Goal: Task Accomplishment & Management: Use online tool/utility

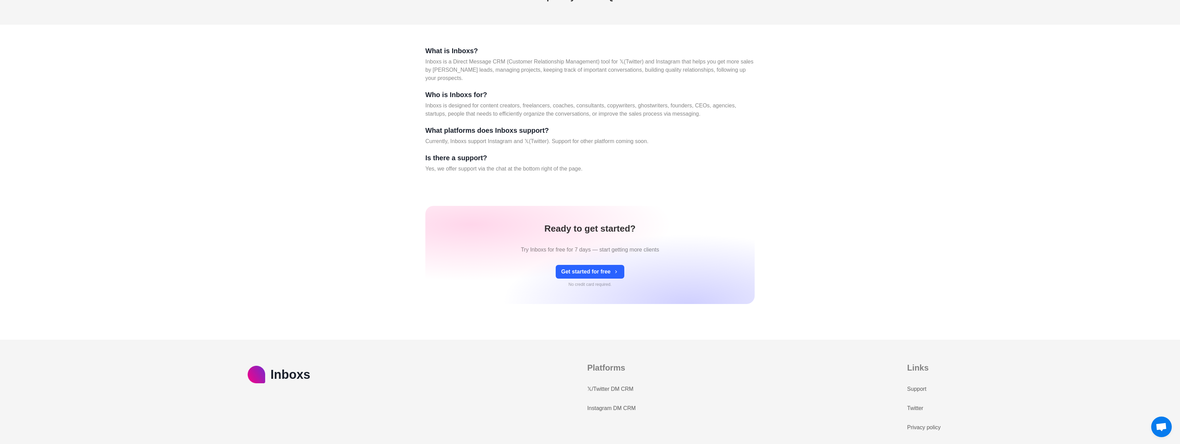
scroll to position [2972, 0]
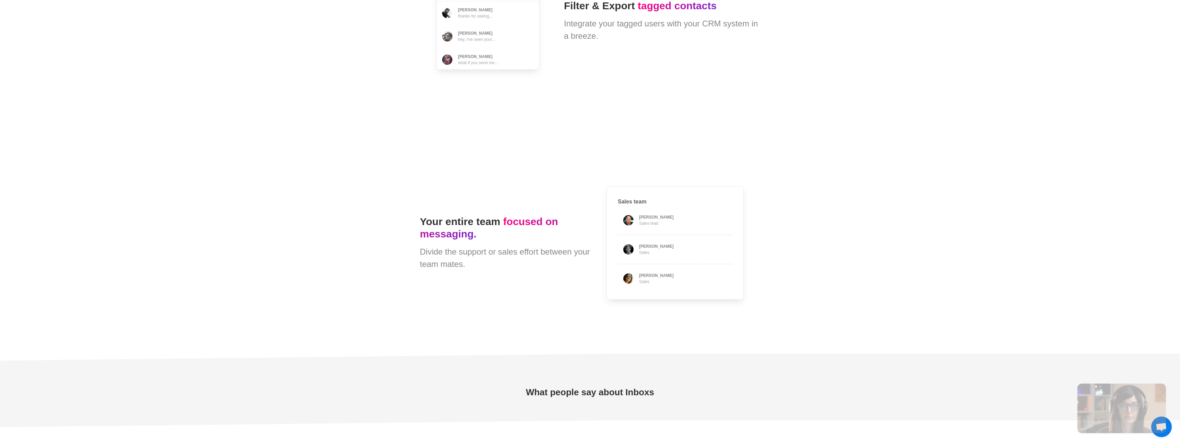
type textarea "*"
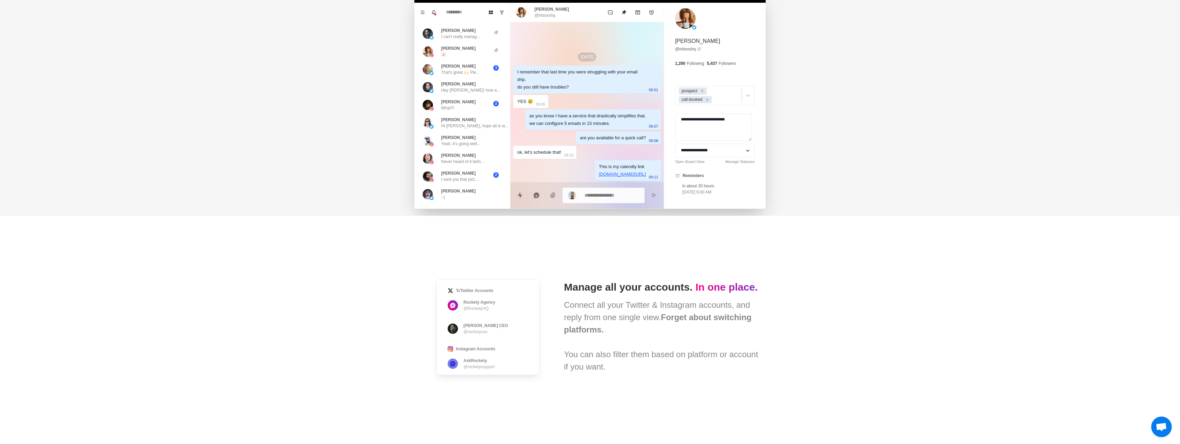
scroll to position [0, 0]
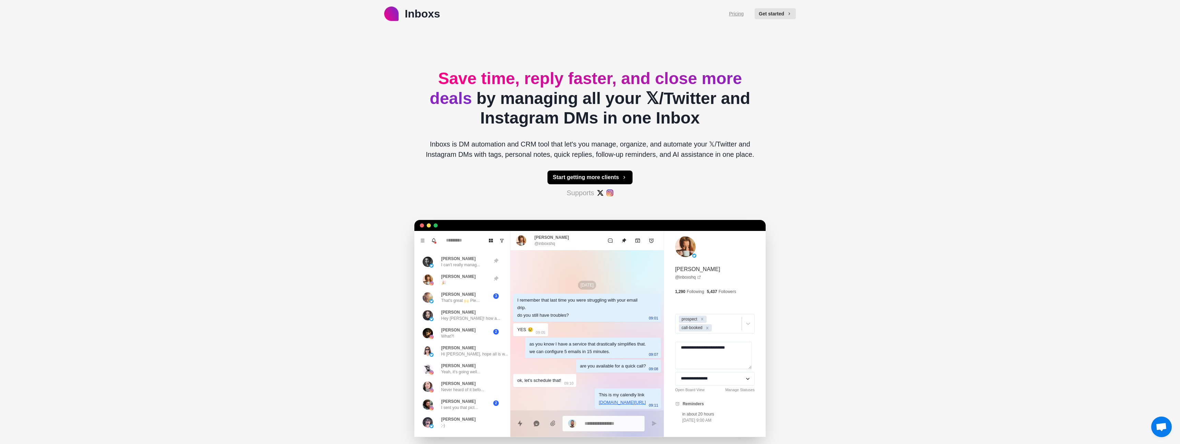
click at [733, 14] on link "Pricing" at bounding box center [736, 13] width 15 height 7
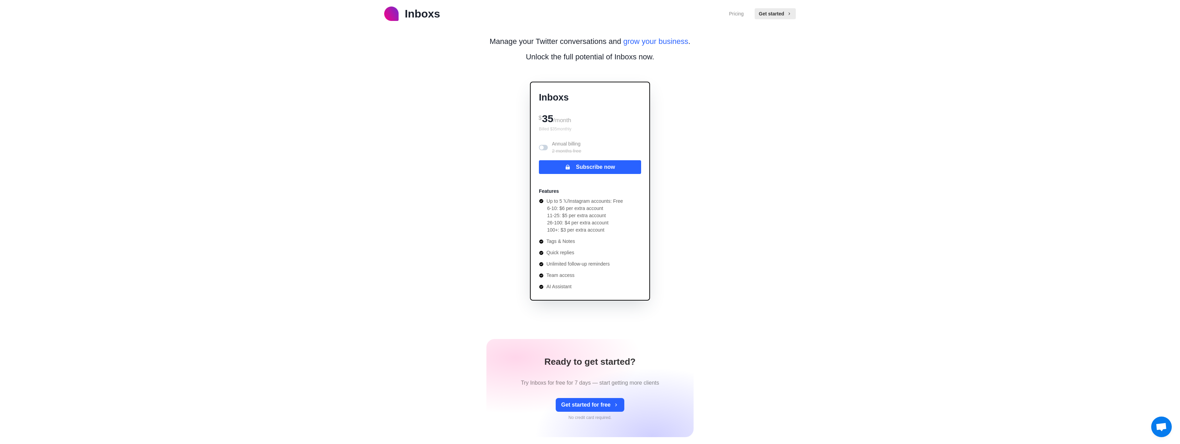
click at [545, 148] on span at bounding box center [543, 147] width 9 height 5
click at [544, 146] on span at bounding box center [545, 147] width 4 height 4
click at [544, 147] on span at bounding box center [543, 147] width 9 height 5
click at [544, 147] on span at bounding box center [545, 147] width 4 height 4
click at [544, 147] on span at bounding box center [543, 147] width 9 height 5
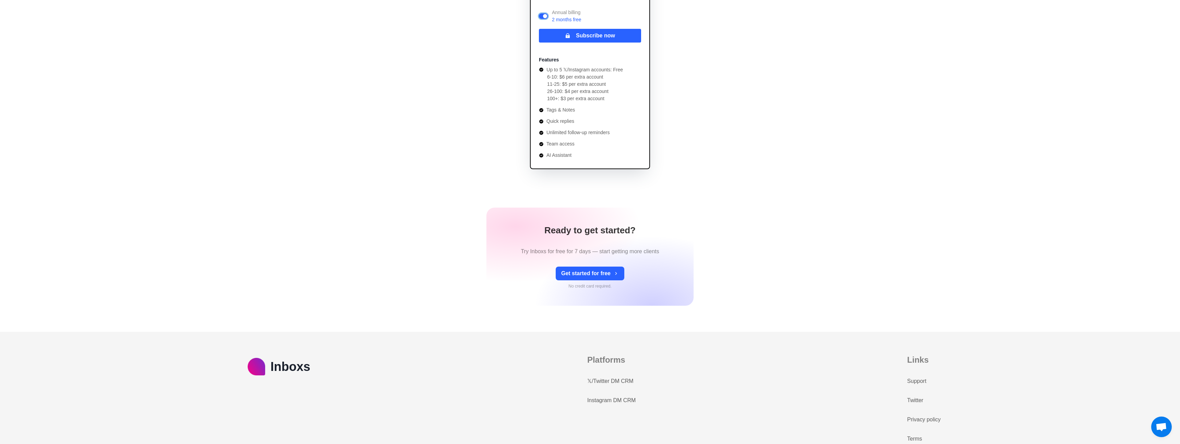
scroll to position [150, 0]
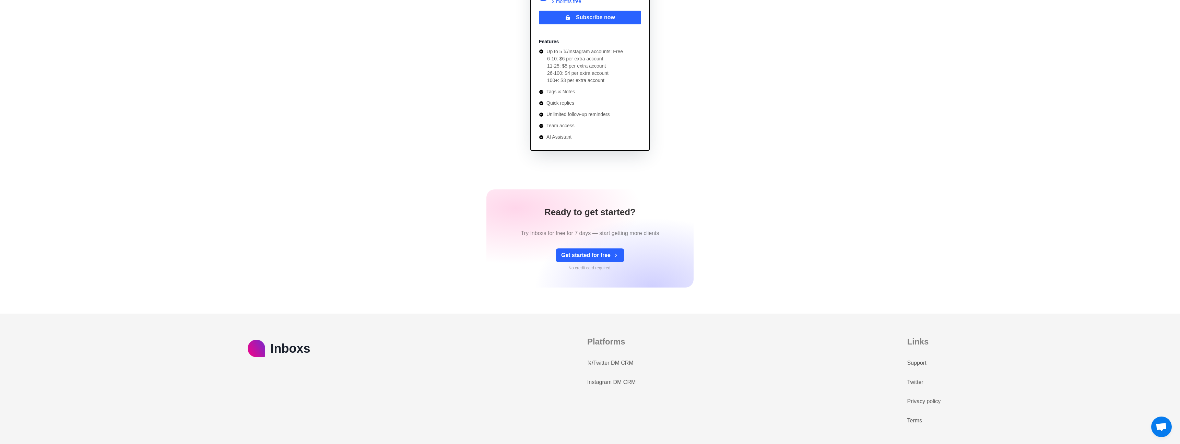
click at [610, 364] on link "𝕏/Twitter DM CRM" at bounding box center [610, 363] width 46 height 8
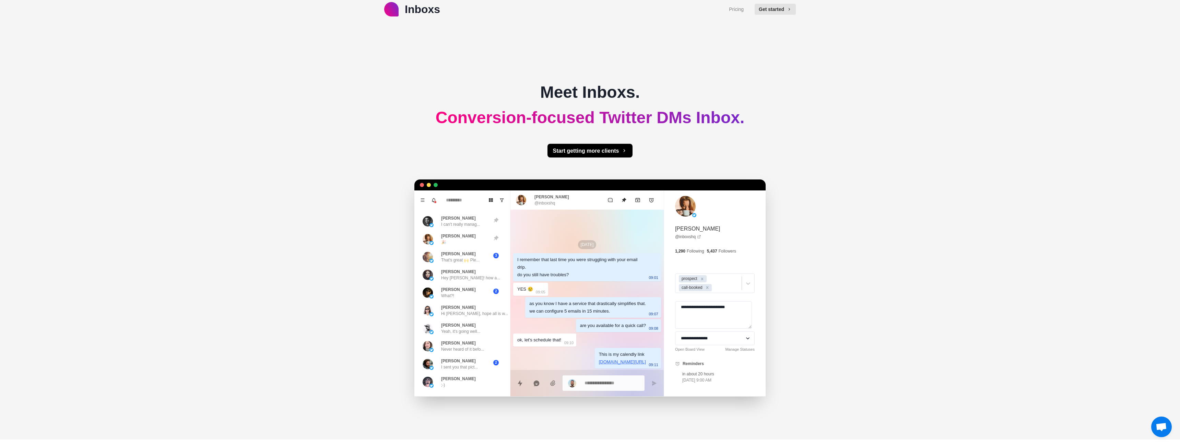
scroll to position [5, 0]
click at [602, 153] on button "Start getting more clients" at bounding box center [590, 150] width 85 height 14
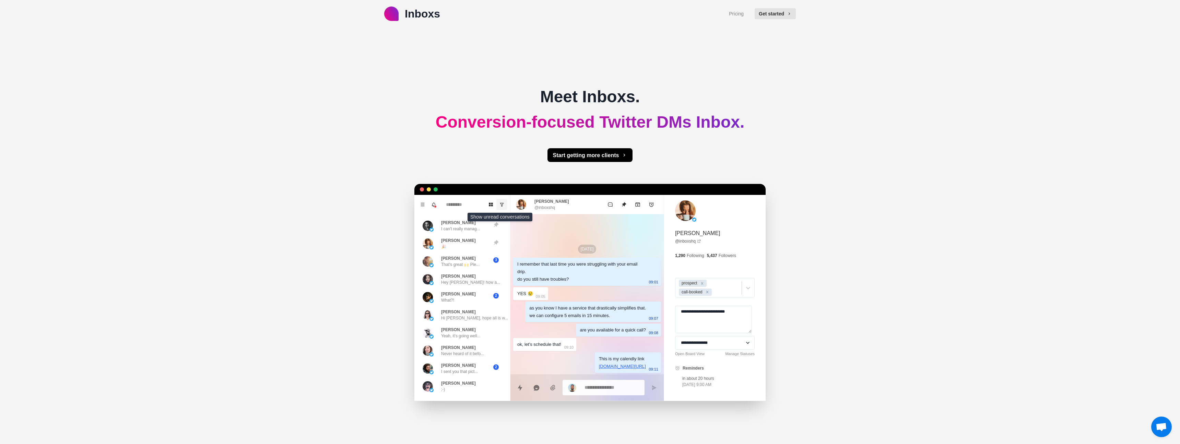
click at [503, 203] on icon "Show unread conversations" at bounding box center [502, 204] width 5 height 5
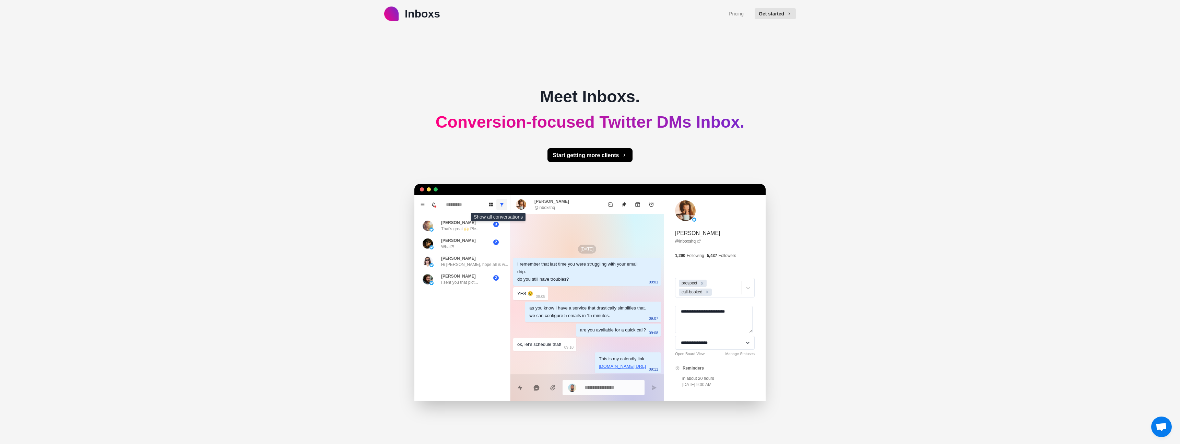
click at [500, 205] on icon "Show all conversations" at bounding box center [502, 205] width 4 height 4
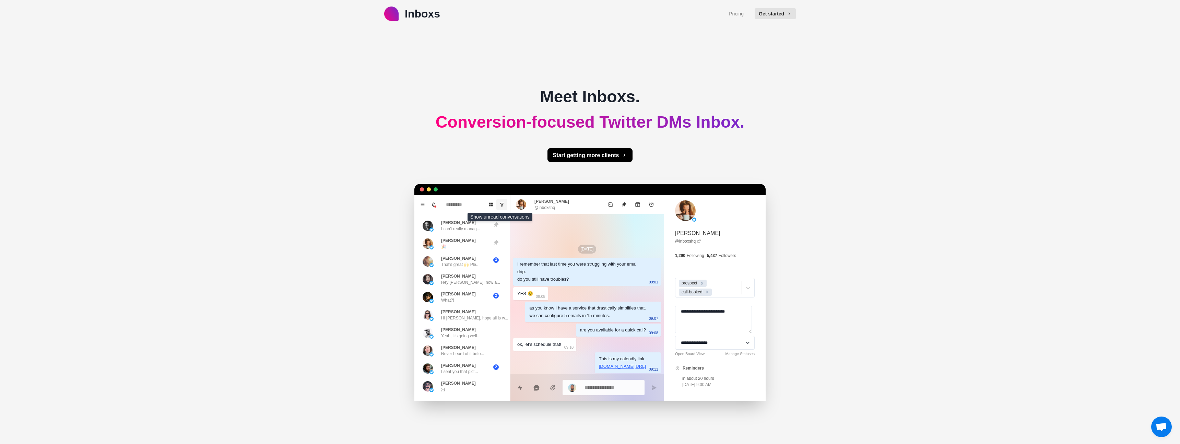
click at [500, 205] on icon "Show unread conversations" at bounding box center [502, 204] width 5 height 5
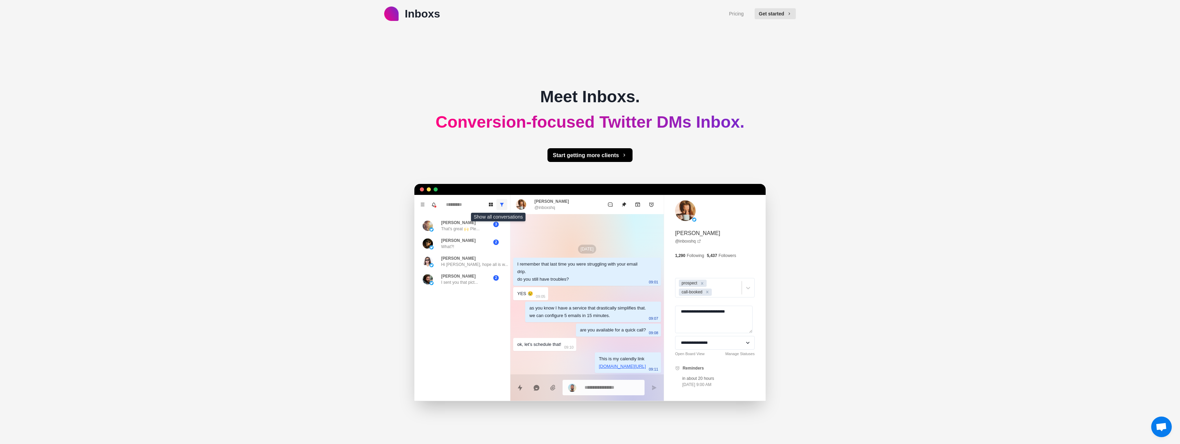
click at [502, 203] on icon "Show all conversations" at bounding box center [502, 204] width 5 height 5
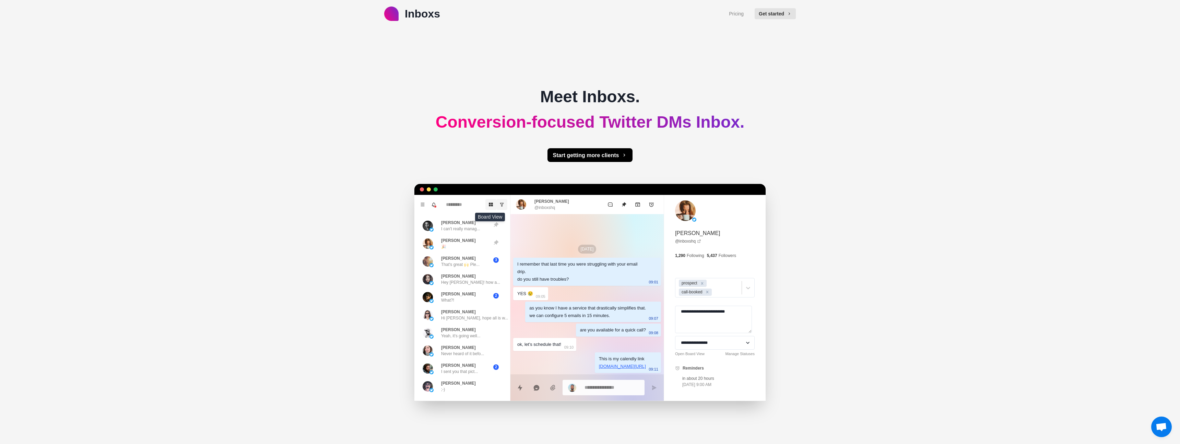
click at [491, 205] on icon "Board View" at bounding box center [491, 205] width 4 height 4
click at [489, 206] on icon "Board View" at bounding box center [491, 204] width 5 height 5
click at [461, 205] on input at bounding box center [462, 204] width 41 height 11
click at [500, 205] on icon "Show unread conversations" at bounding box center [502, 204] width 5 height 5
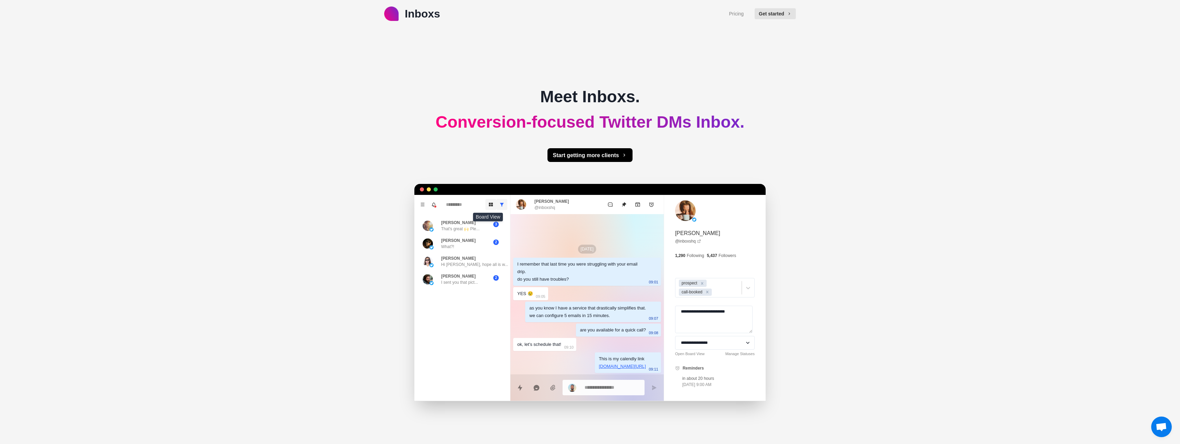
click at [489, 206] on icon "Board View" at bounding box center [491, 205] width 4 height 4
click at [500, 204] on icon "Show all conversations" at bounding box center [502, 205] width 4 height 4
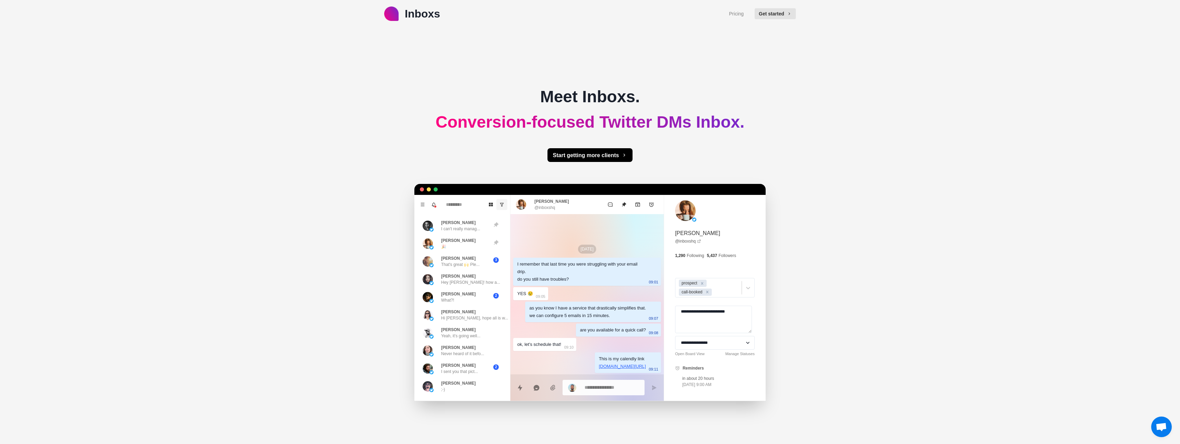
click at [563, 294] on div "Sep 4 I remember that last time you were struggling with your email drip. do yo…" at bounding box center [587, 307] width 153 height 187
click at [596, 387] on textarea at bounding box center [612, 388] width 55 height 10
type textarea "*"
click at [470, 202] on input at bounding box center [462, 204] width 41 height 11
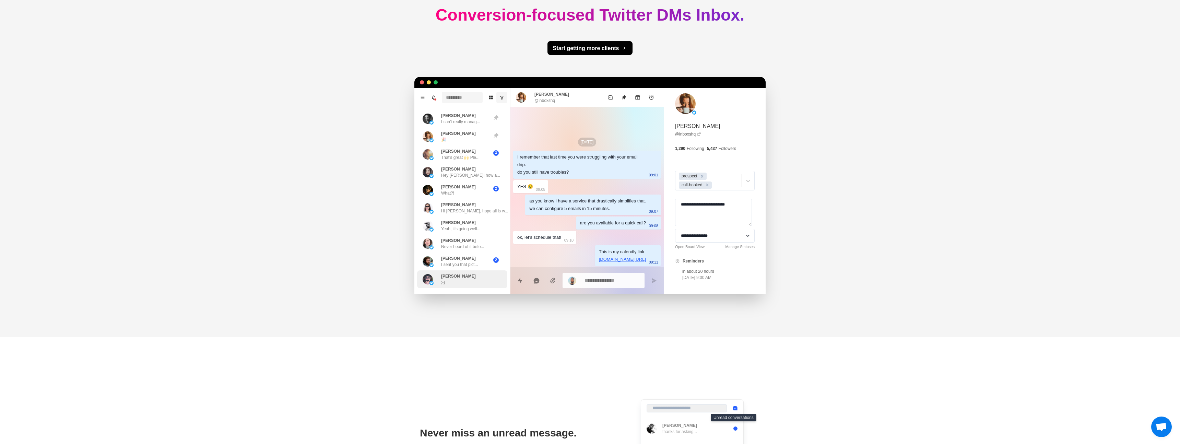
scroll to position [107, 0]
type input "***"
click at [710, 209] on textarea "**********" at bounding box center [713, 212] width 77 height 27
click at [703, 238] on select "**********" at bounding box center [715, 236] width 80 height 14
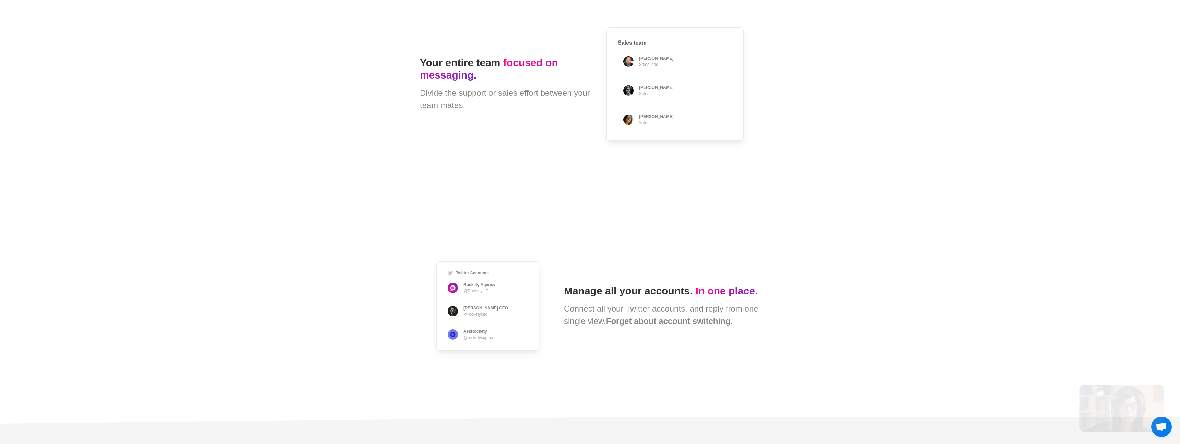
scroll to position [2012, 0]
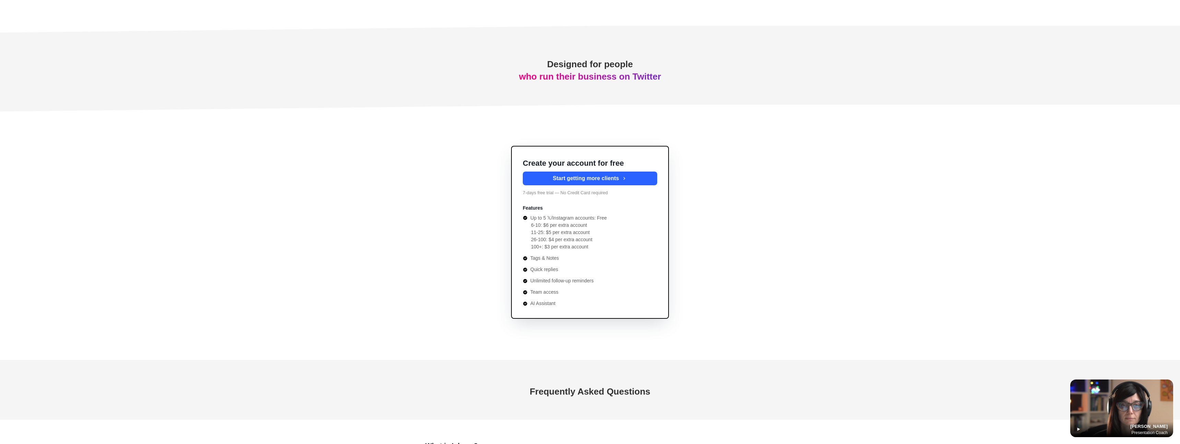
type textarea "*"
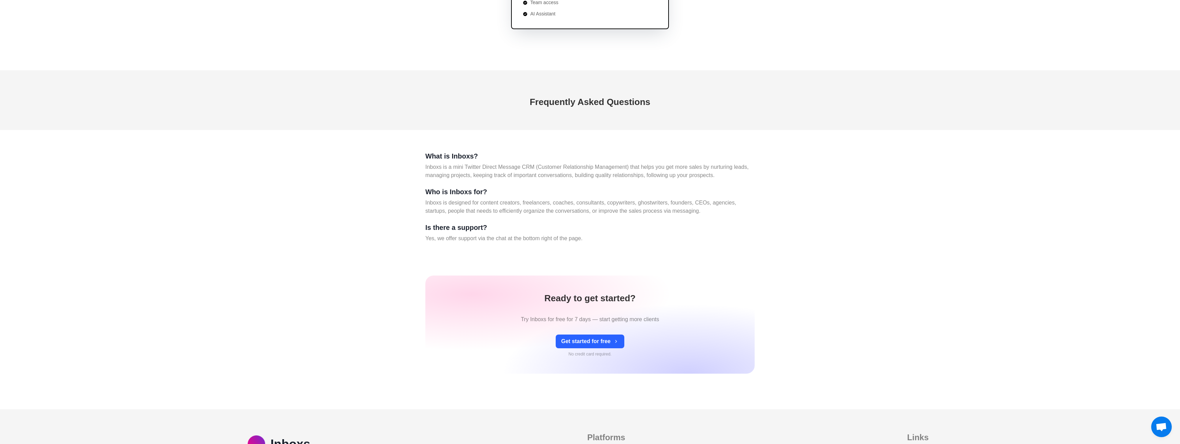
scroll to position [2680, 0]
